Goal: Task Accomplishment & Management: Complete application form

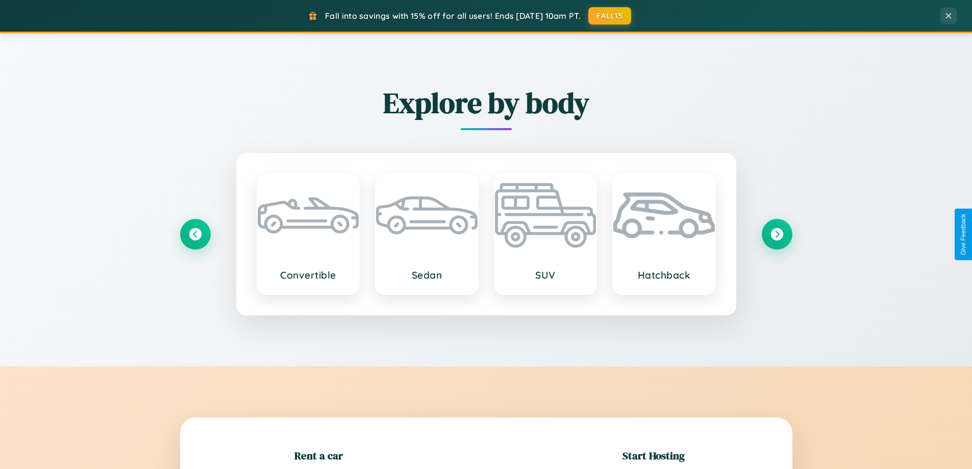
scroll to position [220, 0]
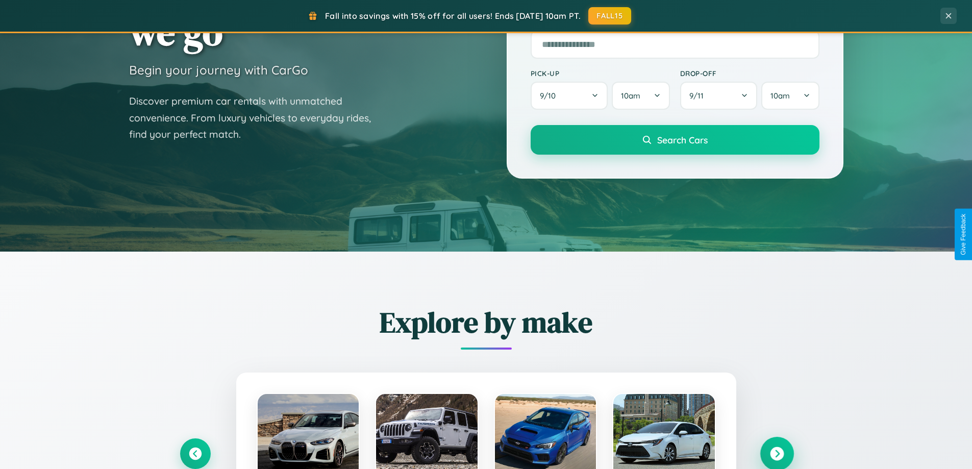
click at [777, 454] on icon at bounding box center [777, 454] width 14 height 14
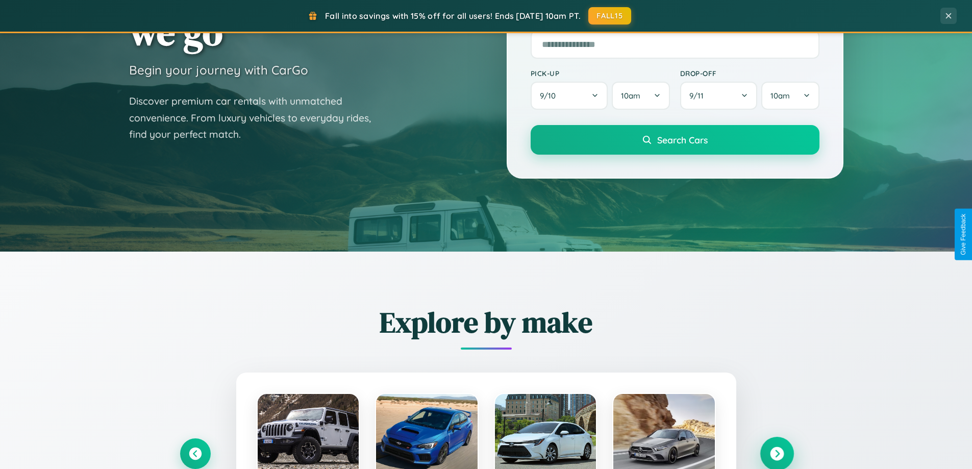
click at [777, 453] on icon at bounding box center [777, 454] width 14 height 14
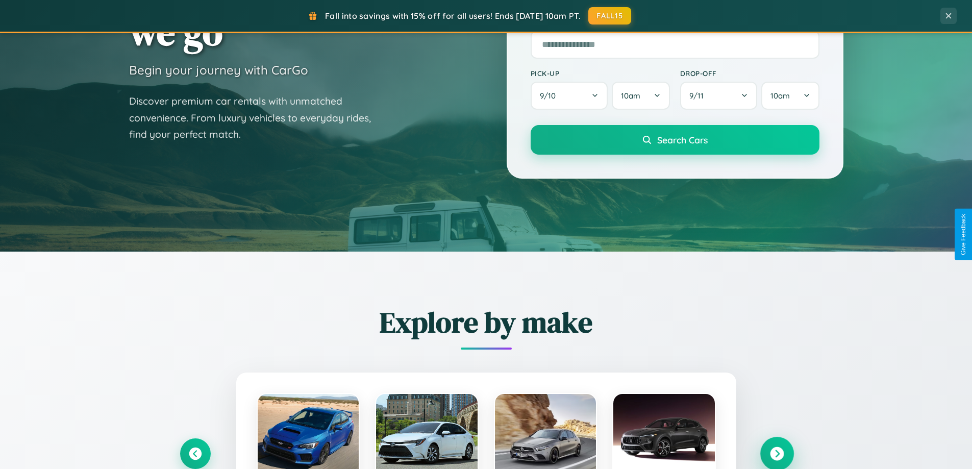
click at [777, 453] on icon at bounding box center [777, 454] width 14 height 14
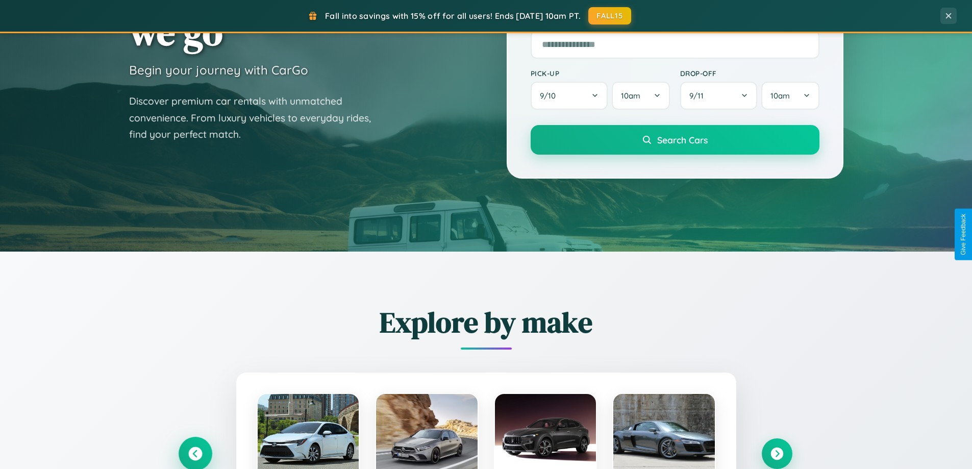
click at [195, 453] on icon at bounding box center [195, 454] width 14 height 14
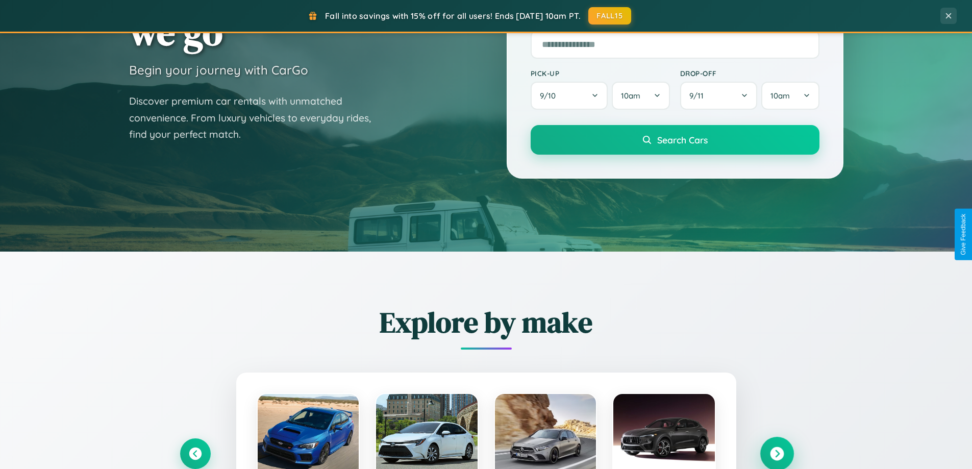
click at [777, 453] on icon at bounding box center [777, 454] width 14 height 14
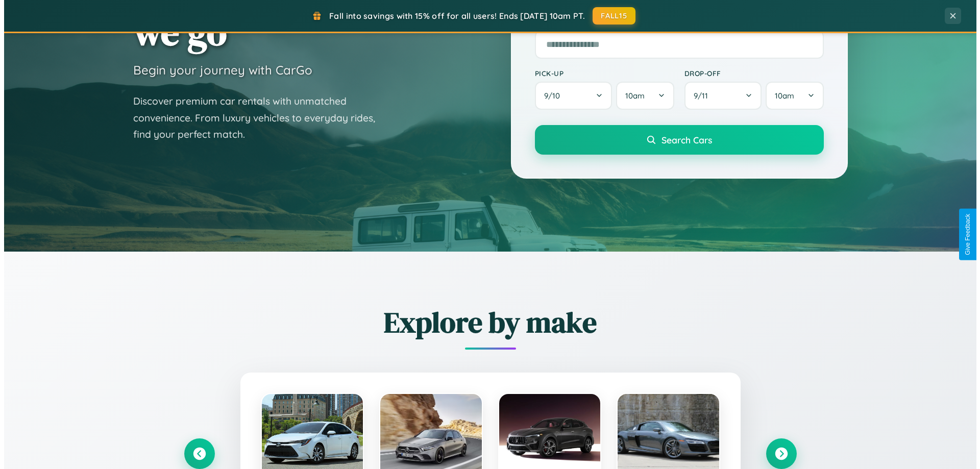
scroll to position [0, 0]
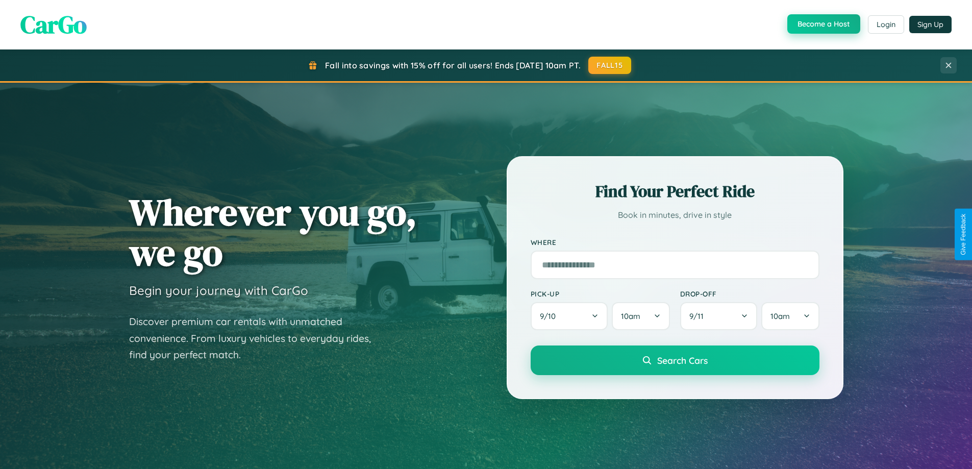
click at [823, 24] on button "Become a Host" at bounding box center [823, 23] width 73 height 19
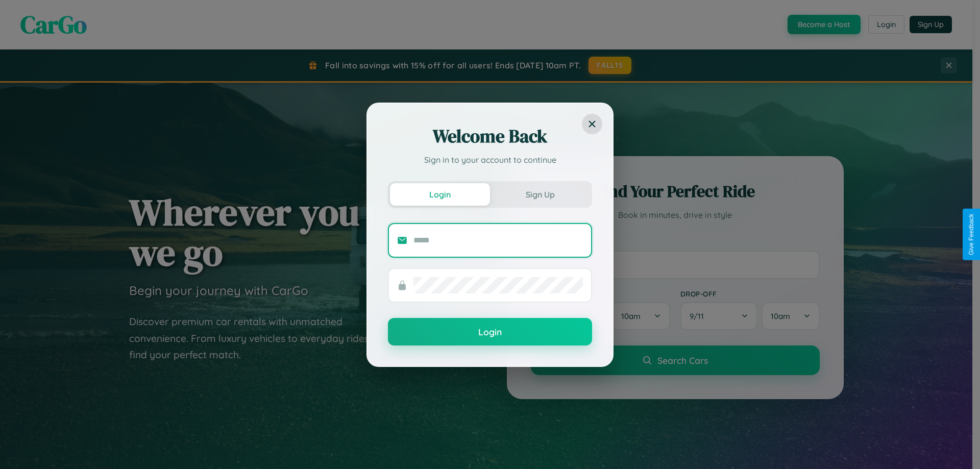
click at [498, 240] on input "text" at bounding box center [497, 240] width 169 height 16
type input "**********"
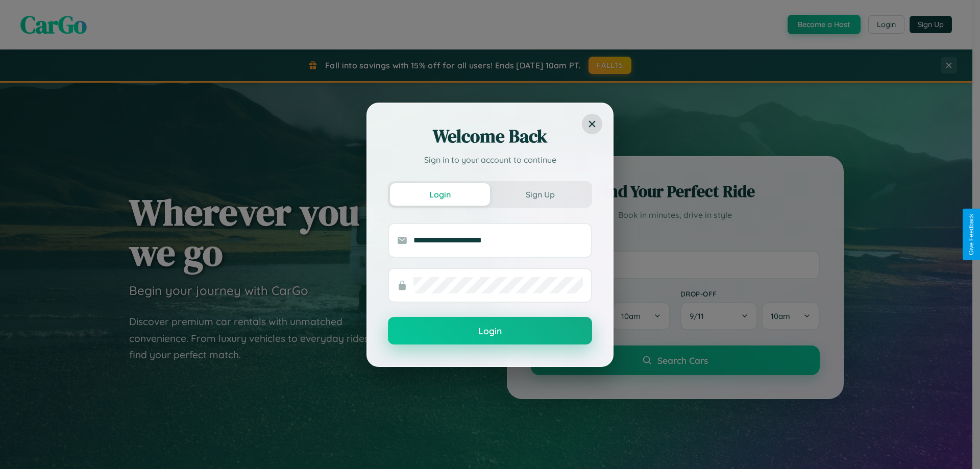
click at [490, 331] on button "Login" at bounding box center [490, 331] width 204 height 28
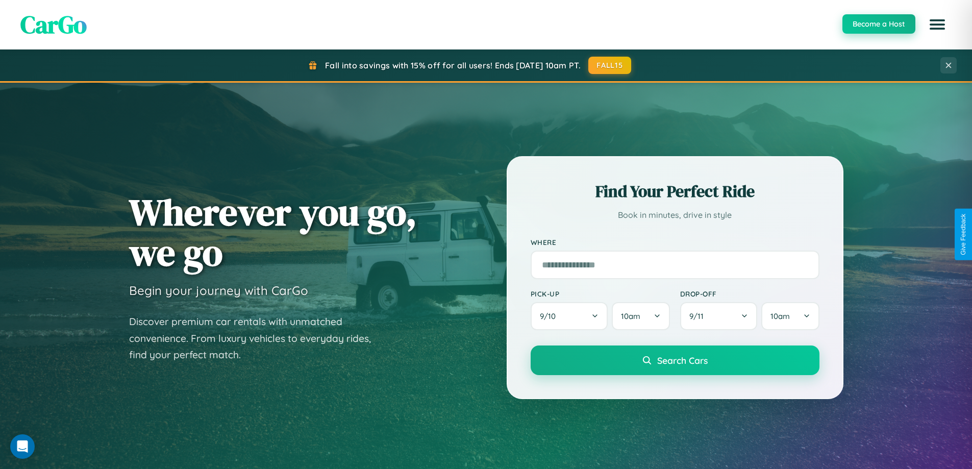
click at [878, 24] on button "Become a Host" at bounding box center [879, 23] width 73 height 19
